Goal: Task Accomplishment & Management: Manage account settings

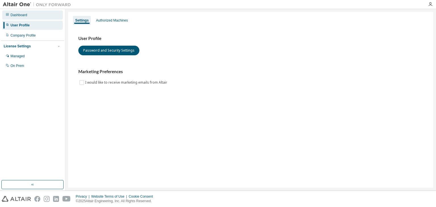
click at [42, 16] on div "Dashboard" at bounding box center [32, 14] width 60 height 9
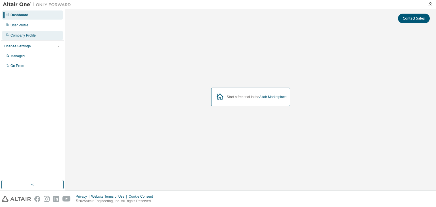
click at [39, 37] on div "Company Profile" at bounding box center [32, 35] width 60 height 9
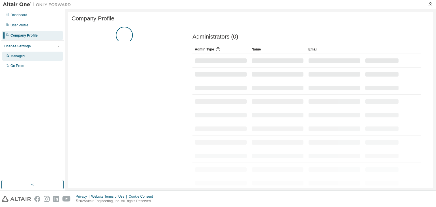
click at [33, 54] on div "Managed" at bounding box center [32, 56] width 60 height 9
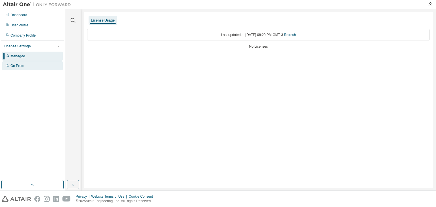
click at [35, 70] on div "On Prem" at bounding box center [32, 65] width 60 height 9
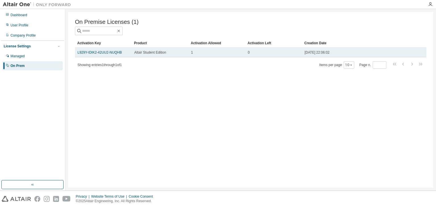
click at [140, 56] on td "Altair Student Edition" at bounding box center [160, 53] width 57 height 10
click at [113, 54] on link "L929Y-IDIK2-42UU2-NUQHB" at bounding box center [99, 52] width 44 height 4
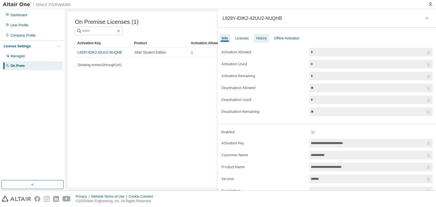
click at [262, 36] on div "History" at bounding box center [261, 38] width 10 height 5
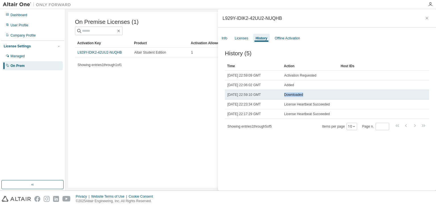
drag, startPoint x: 304, startPoint y: 95, endPoint x: 283, endPoint y: 97, distance: 20.2
click at [283, 97] on td "Downloaded" at bounding box center [309, 95] width 57 height 10
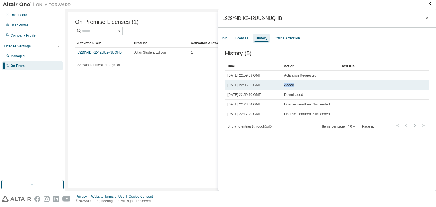
drag, startPoint x: 296, startPoint y: 87, endPoint x: 283, endPoint y: 87, distance: 12.8
click at [283, 87] on td "Added" at bounding box center [309, 85] width 57 height 10
click at [304, 85] on div "Added" at bounding box center [310, 85] width 52 height 5
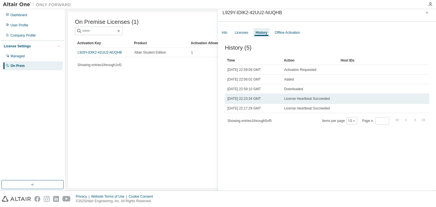
scroll to position [9, 0]
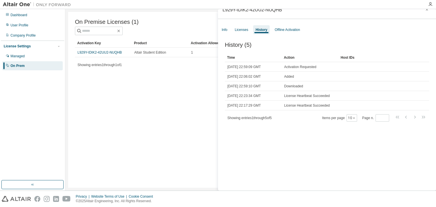
click at [180, 132] on div "On Premise Licenses (1) Clear Load Save Save As Field Operator Value Select fil…" at bounding box center [250, 100] width 365 height 176
click at [429, 3] on icon "button" at bounding box center [430, 4] width 5 height 5
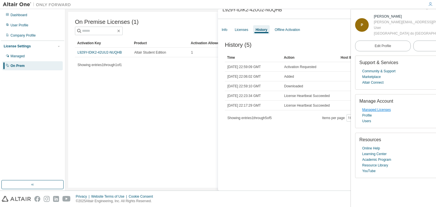
click at [375, 111] on link "Managed Licenses" at bounding box center [376, 110] width 29 height 6
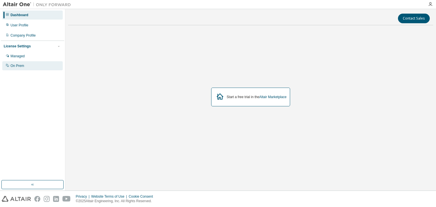
click at [26, 64] on div "On Prem" at bounding box center [32, 65] width 60 height 9
